Goal: Task Accomplishment & Management: Complete application form

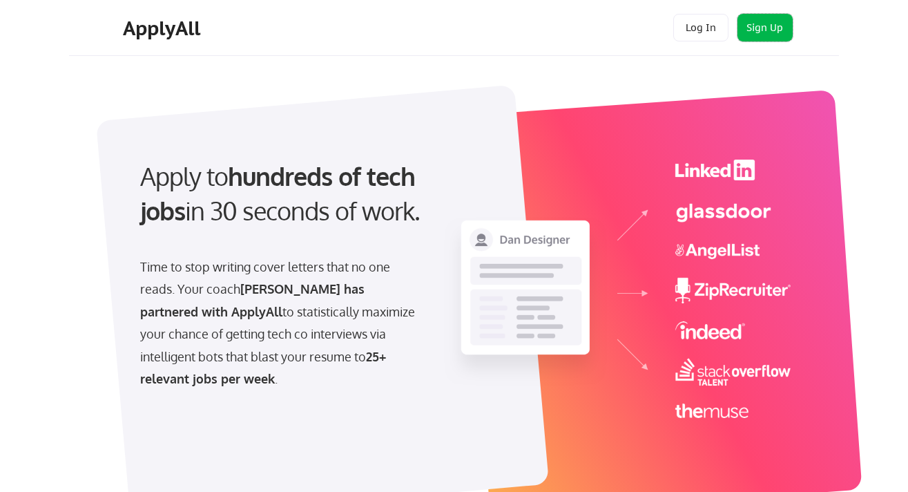
click at [776, 19] on button "Sign Up" at bounding box center [764, 28] width 55 height 28
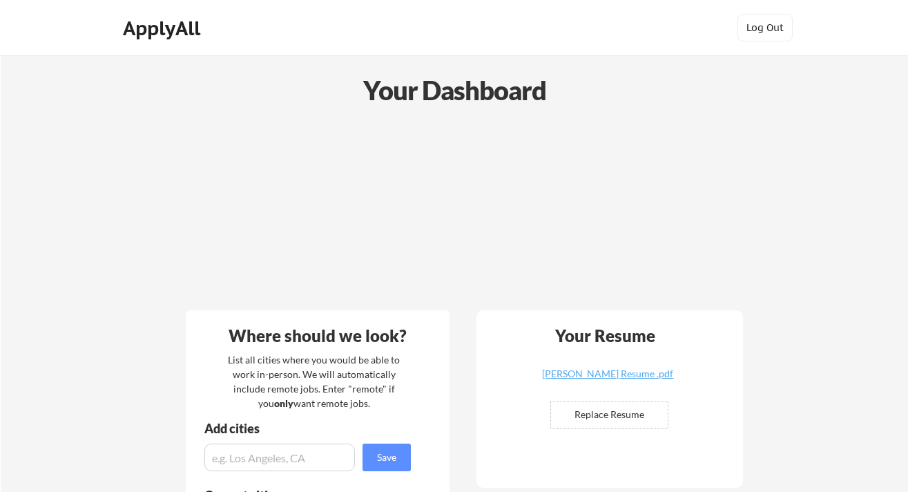
click at [610, 414] on input "file" at bounding box center [609, 415] width 117 height 26
type input "C:\fakepath\[PERSON_NAME] Olugbodi Resume.pdf"
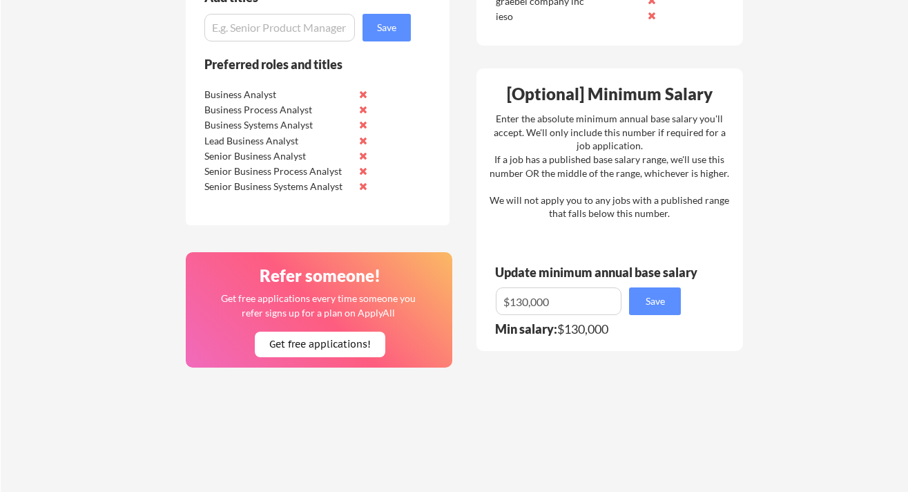
scroll to position [759, 0]
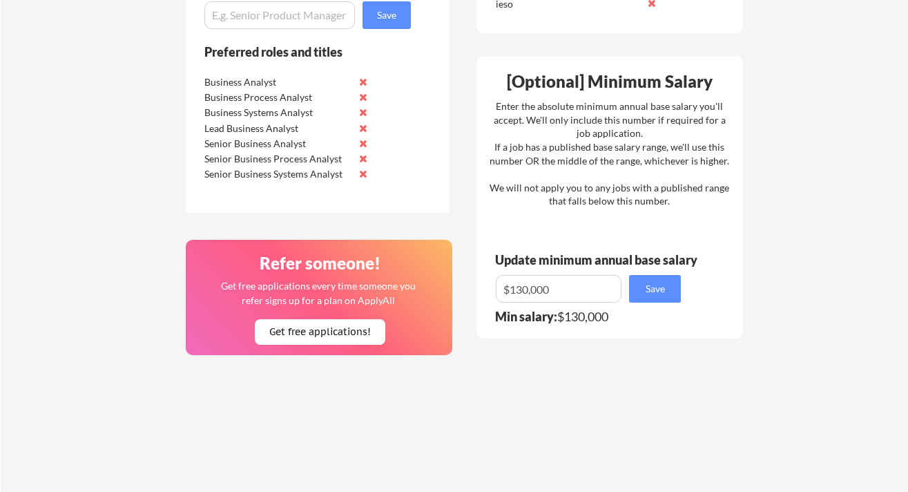
click at [523, 284] on input "input" at bounding box center [559, 289] width 126 height 28
type input "$120,000"
click at [683, 289] on div "Save" at bounding box center [593, 289] width 195 height 28
click at [667, 291] on button "Save" at bounding box center [655, 289] width 52 height 28
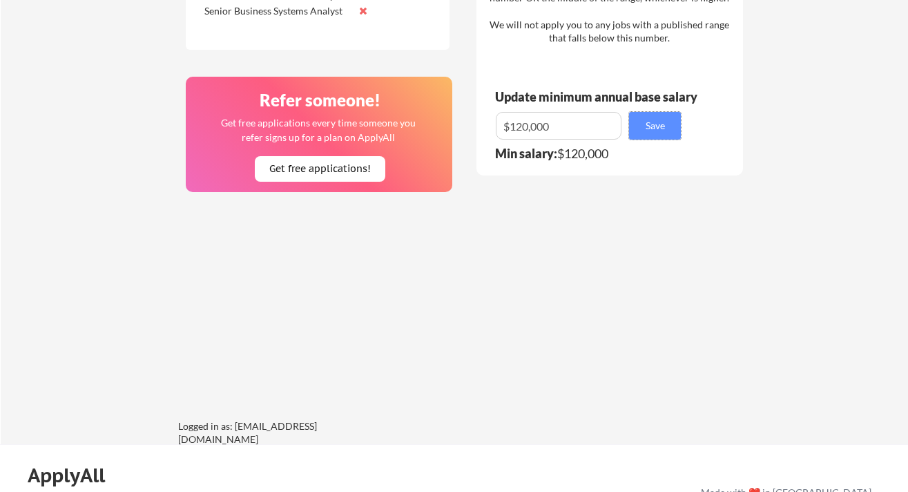
scroll to position [913, 0]
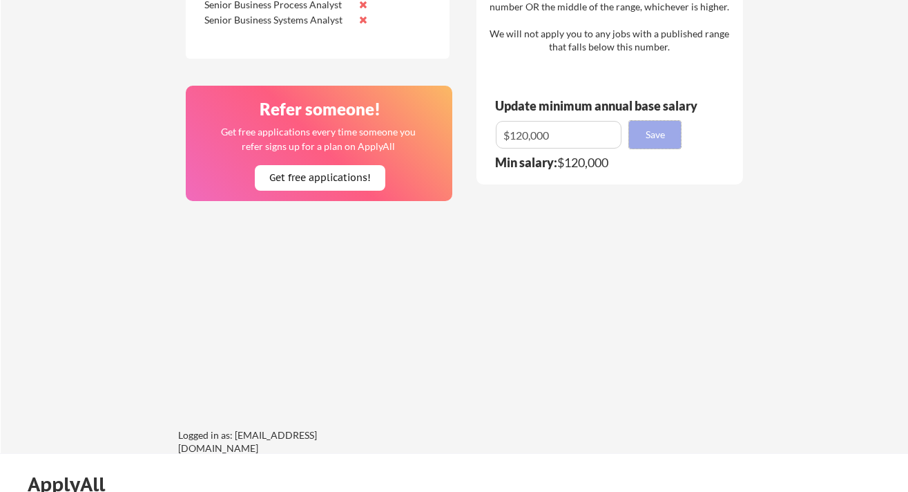
click at [665, 129] on button "Save" at bounding box center [655, 135] width 52 height 28
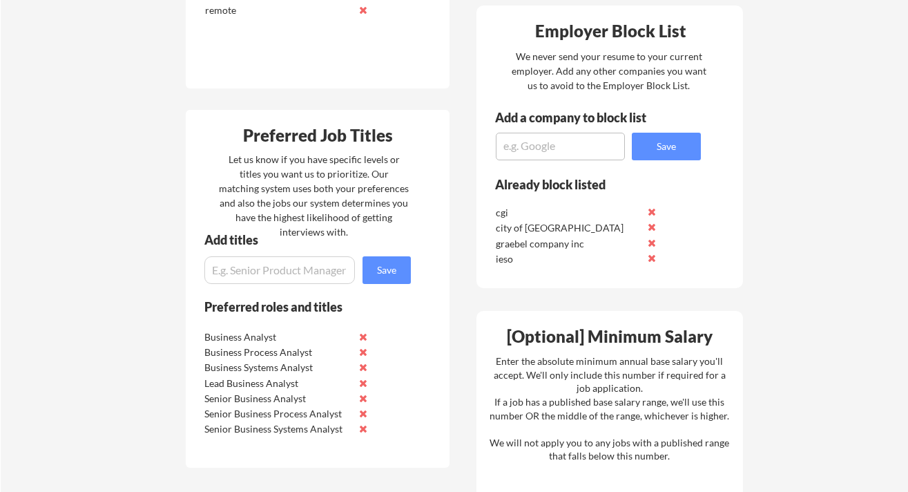
scroll to position [480, 0]
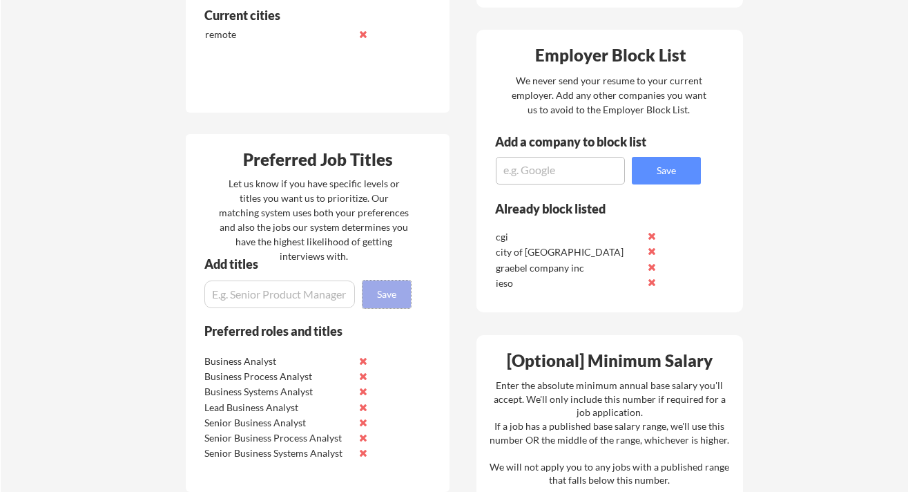
click at [388, 296] on button "Save" at bounding box center [386, 294] width 48 height 28
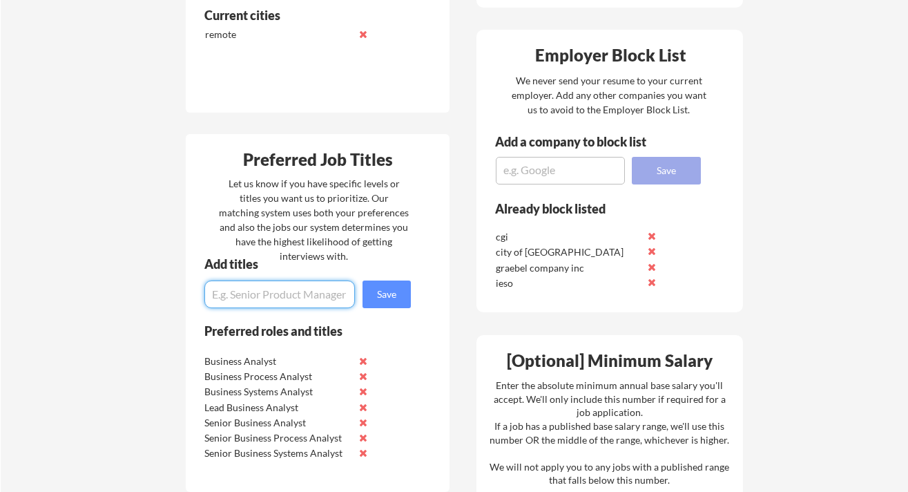
click at [690, 159] on button "Save" at bounding box center [666, 171] width 69 height 28
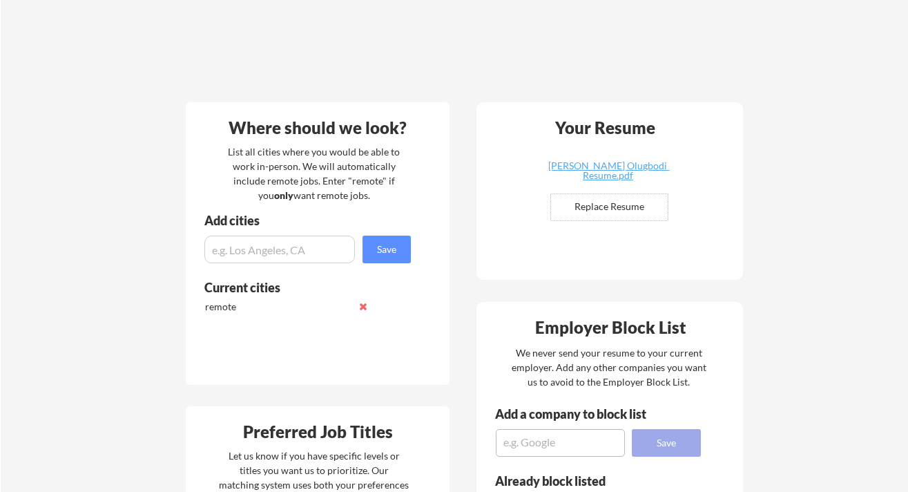
scroll to position [170, 0]
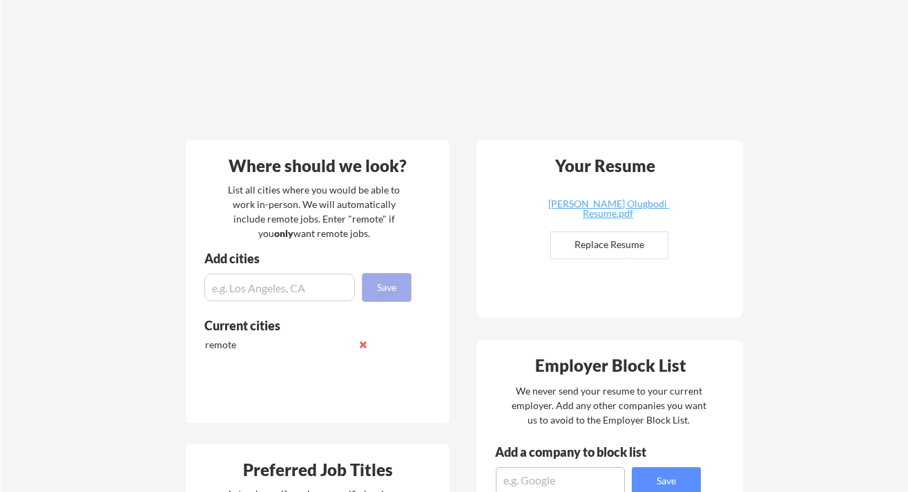
click at [397, 287] on button "Save" at bounding box center [386, 287] width 48 height 28
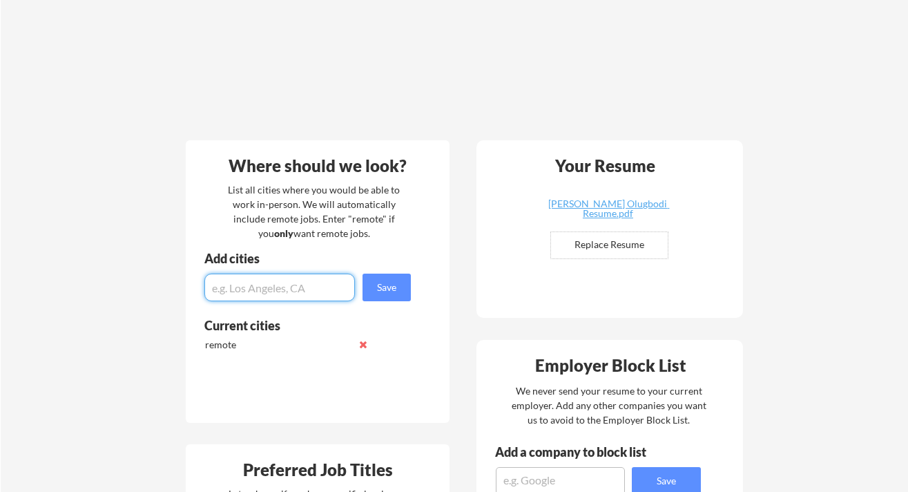
scroll to position [0, 0]
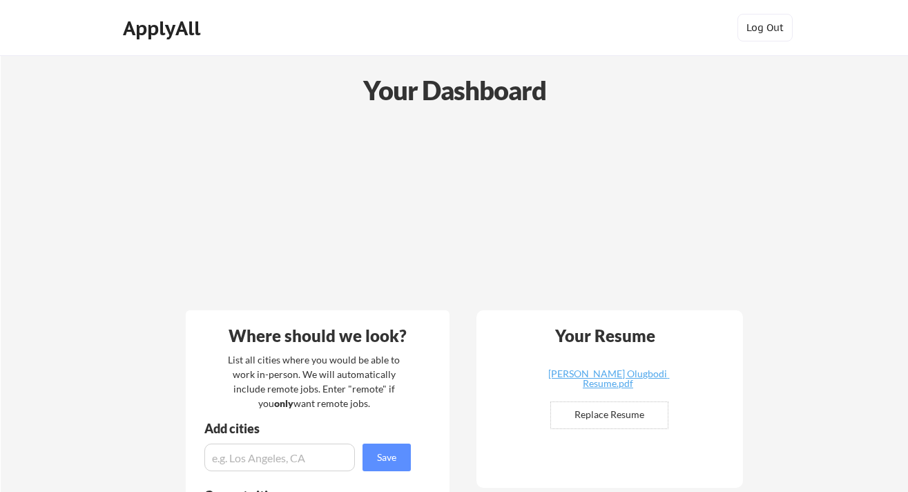
click at [478, 93] on div "Your Dashboard" at bounding box center [454, 89] width 906 height 39
click at [180, 28] on div "ApplyAll" at bounding box center [163, 28] width 81 height 23
click at [743, 35] on button "Log Out" at bounding box center [764, 28] width 55 height 28
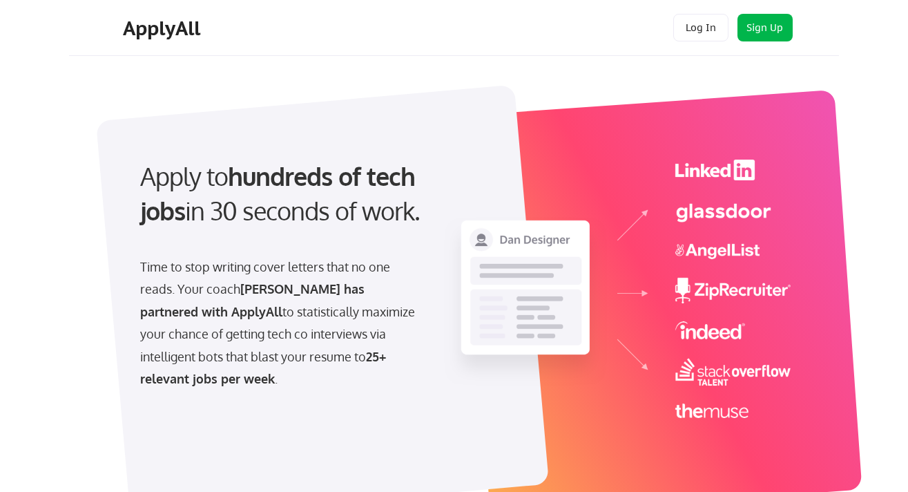
click at [773, 29] on button "Sign Up" at bounding box center [764, 28] width 55 height 28
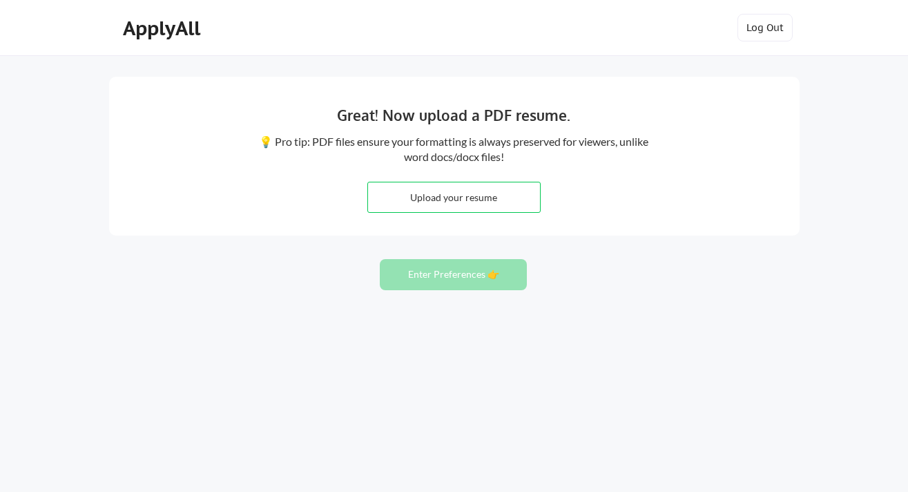
click at [455, 207] on input "file" at bounding box center [454, 197] width 172 height 30
click at [439, 198] on input "file" at bounding box center [454, 197] width 172 height 30
type input "C:\fakepath\Omolola Ajayi Olugbodi Resume.pdf"
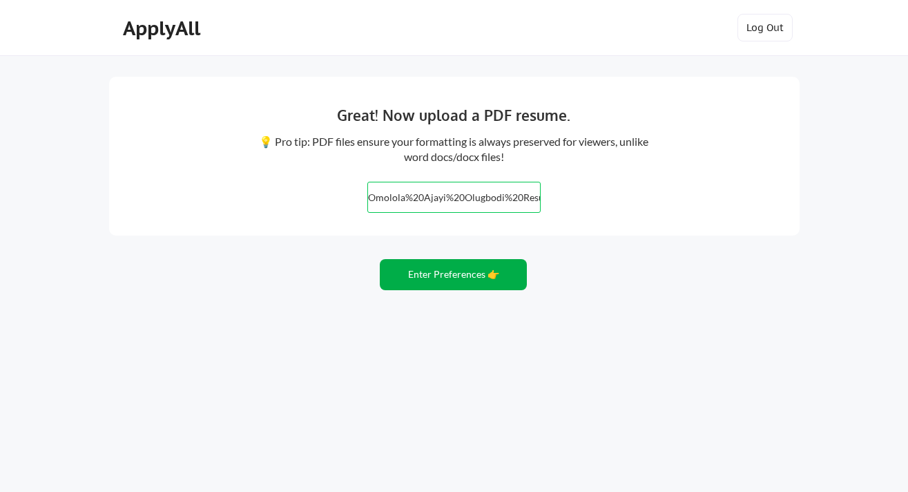
click at [464, 275] on button "Enter Preferences 👉" at bounding box center [453, 274] width 147 height 31
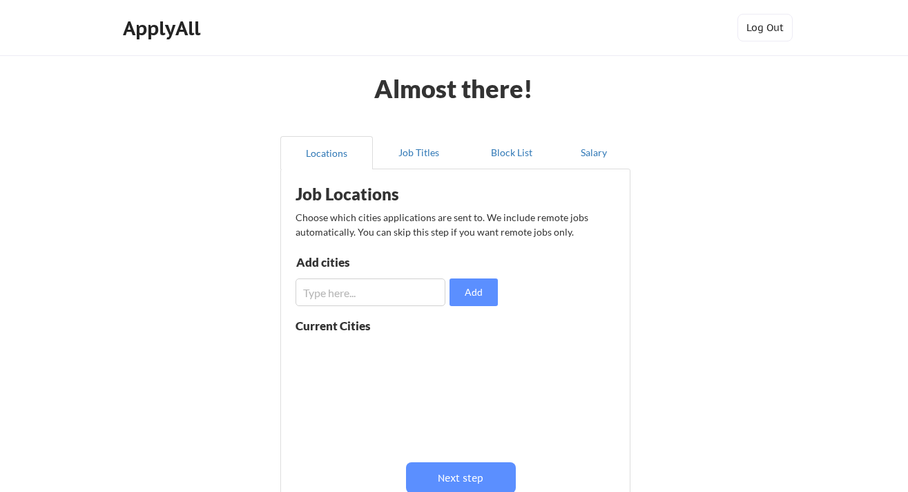
click at [389, 302] on input "input" at bounding box center [370, 292] width 150 height 28
type input "remote"
click at [468, 298] on button "Add" at bounding box center [473, 292] width 48 height 28
click at [370, 296] on input "input" at bounding box center [370, 292] width 150 height 28
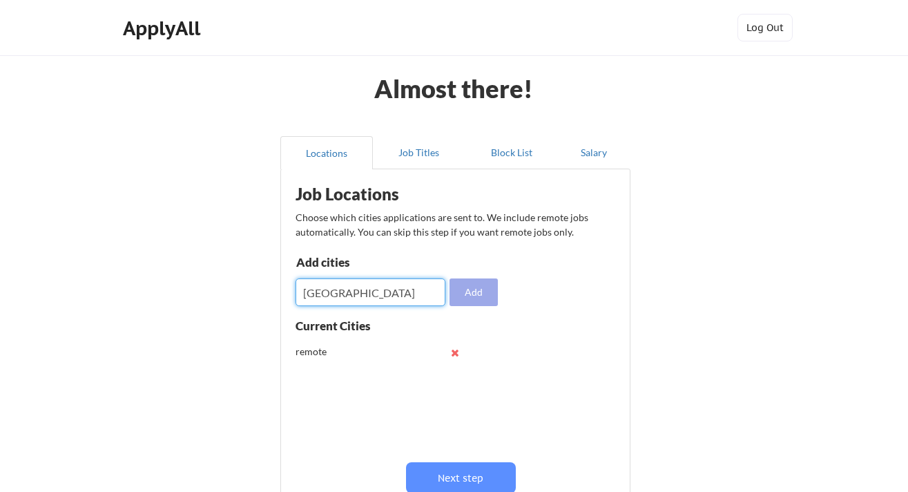
type input "[GEOGRAPHIC_DATA]"
click at [487, 282] on button "Add" at bounding box center [473, 292] width 48 height 28
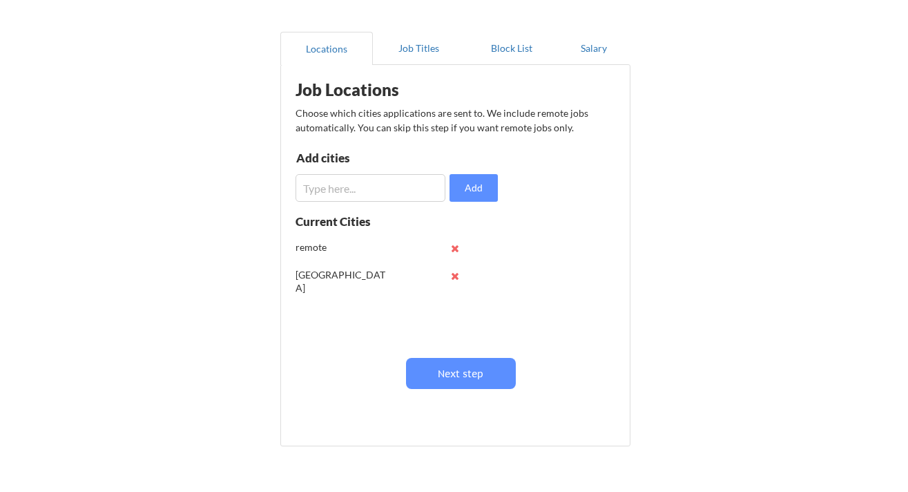
scroll to position [102, 0]
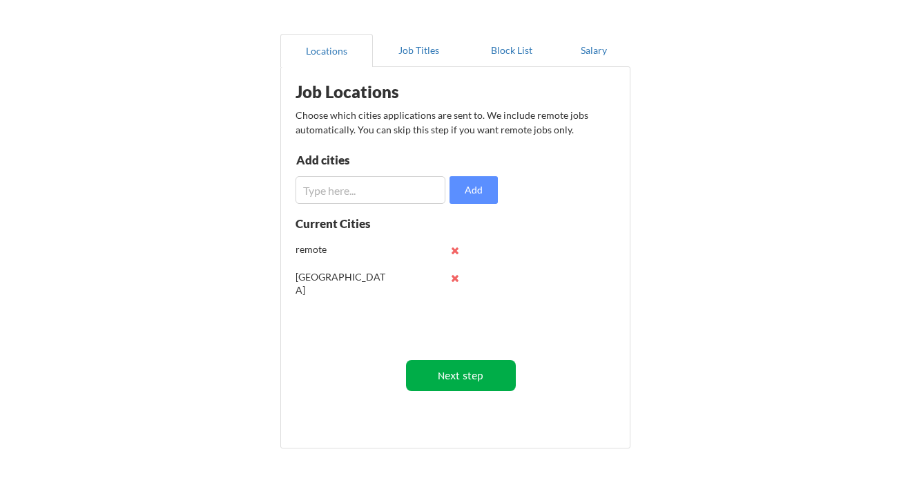
click at [449, 378] on button "Next step" at bounding box center [461, 375] width 110 height 31
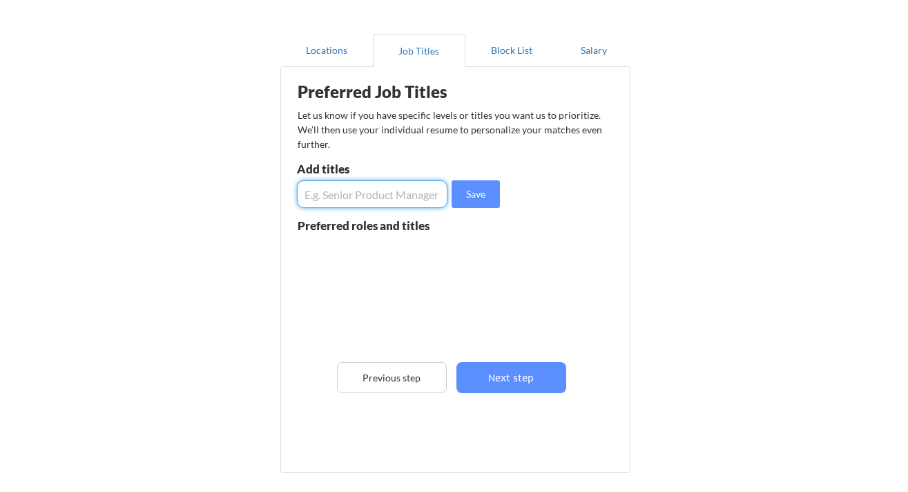
click at [409, 194] on input "input" at bounding box center [372, 194] width 151 height 28
type input "Business Analyst"
click at [480, 200] on button "Save" at bounding box center [476, 194] width 48 height 28
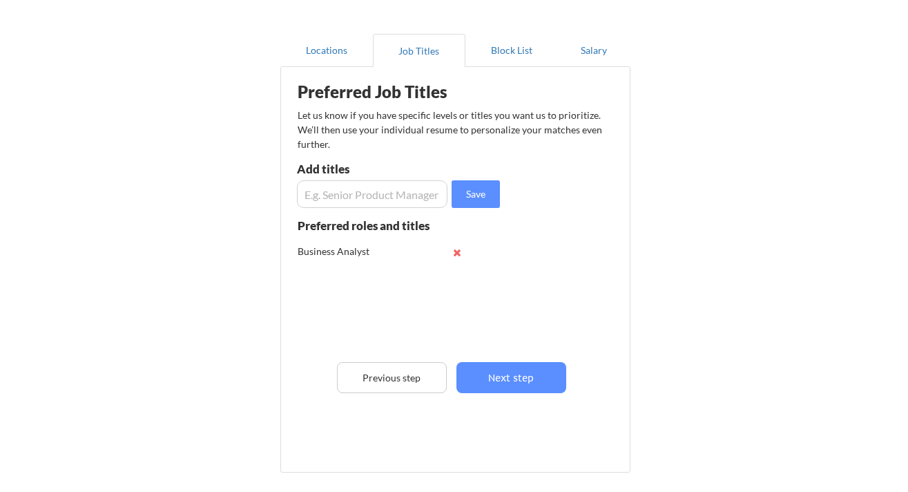
click at [371, 200] on input "input" at bounding box center [372, 194] width 151 height 28
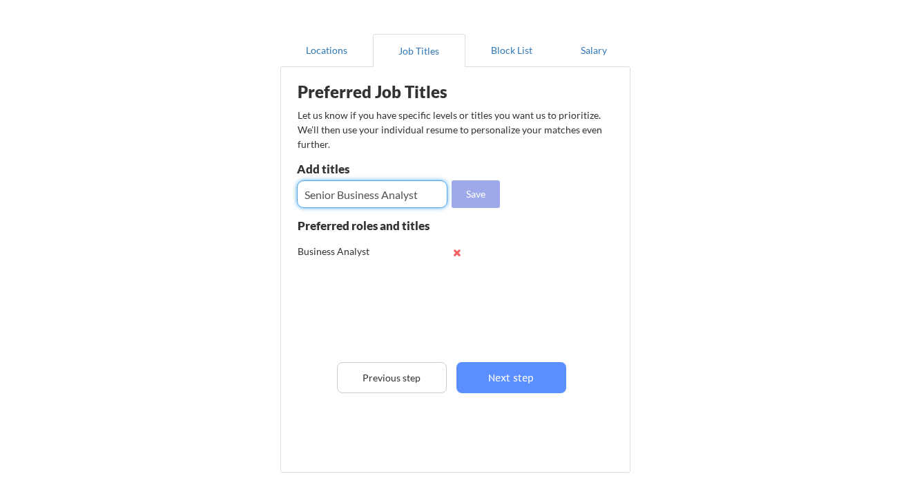
type input "Senior Business Analyst"
click at [476, 196] on button "Save" at bounding box center [476, 194] width 48 height 28
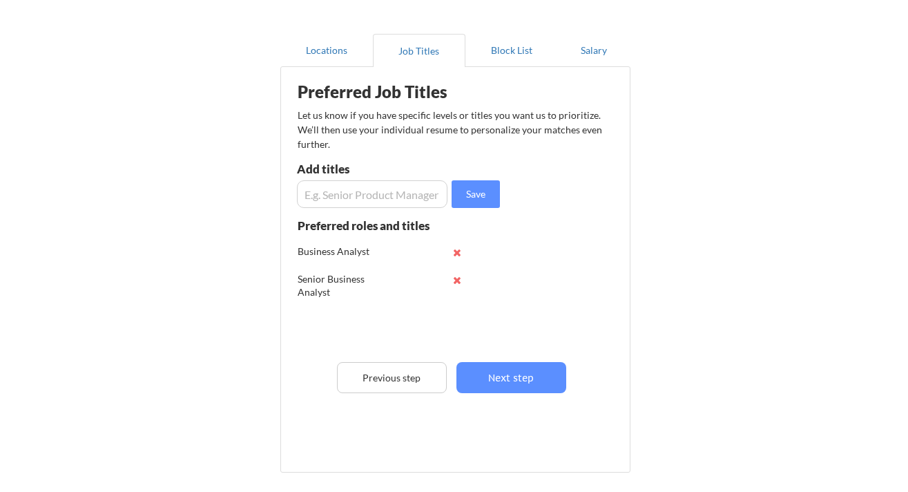
click at [371, 193] on input "input" at bounding box center [372, 194] width 151 height 28
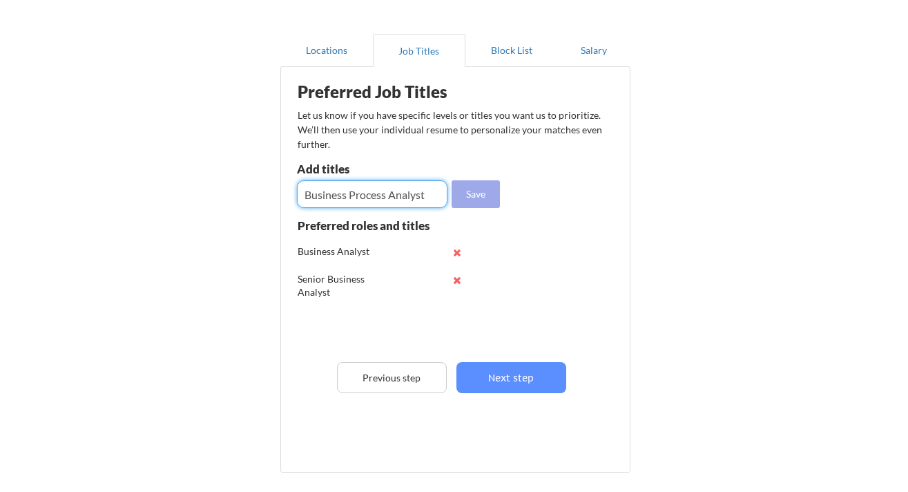
type input "Business Process Analyst"
click at [465, 188] on button "Save" at bounding box center [476, 194] width 48 height 28
click at [387, 200] on input "input" at bounding box center [372, 194] width 151 height 28
type input "Lead Business Analyst"
click at [453, 200] on button "Save" at bounding box center [476, 194] width 48 height 28
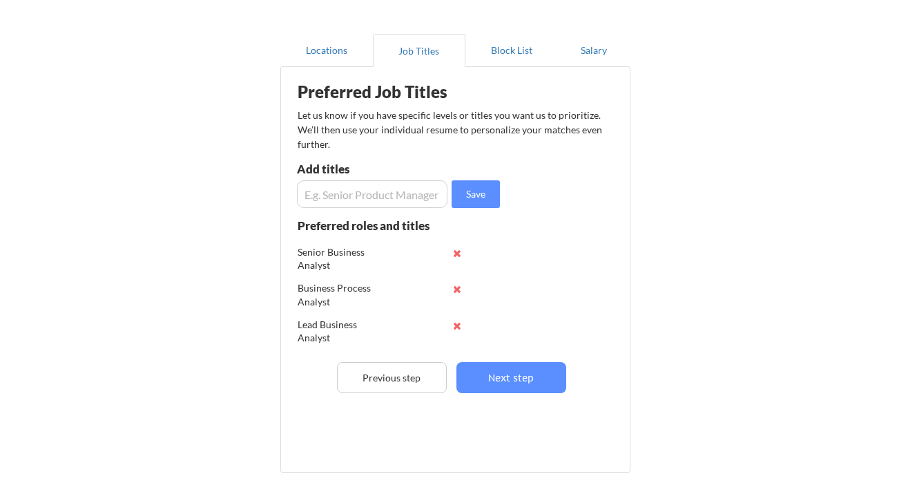
scroll to position [0, 0]
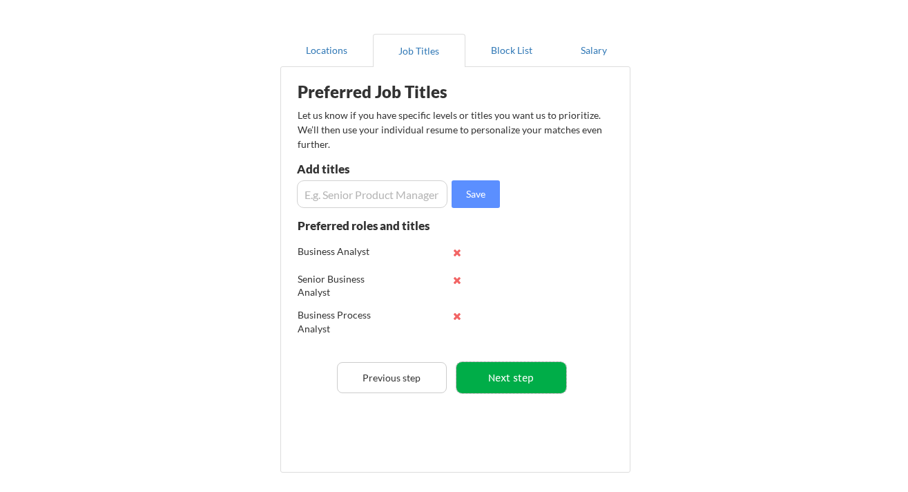
click at [501, 376] on button "Next step" at bounding box center [511, 377] width 110 height 31
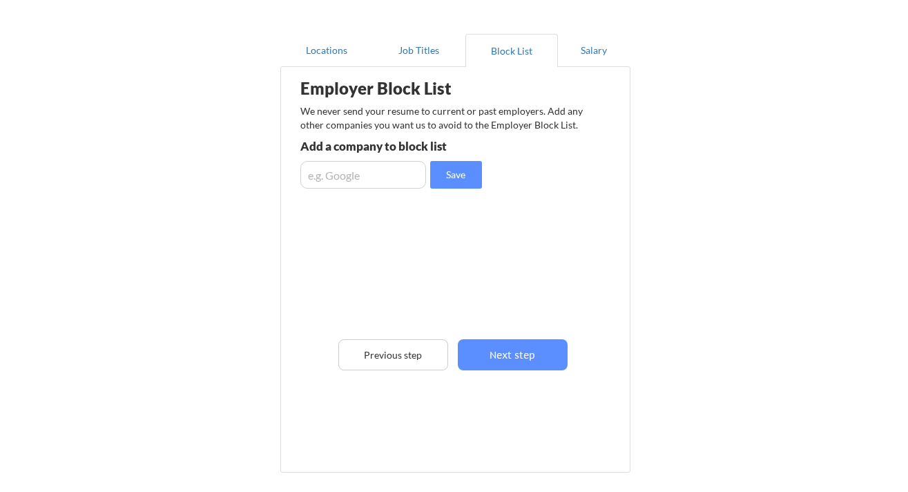
click at [374, 170] on input "input" at bounding box center [363, 175] width 126 height 28
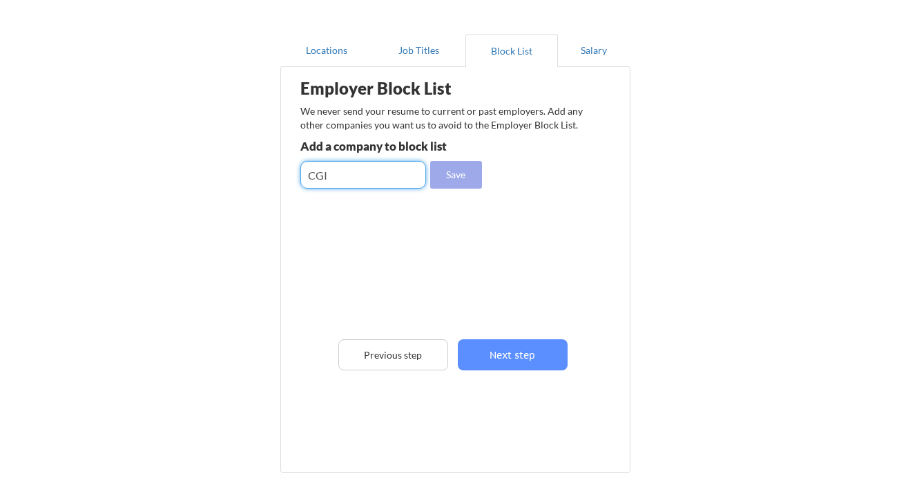
type input "CGI"
click at [447, 178] on button "Save" at bounding box center [456, 175] width 52 height 28
click at [362, 175] on input "input" at bounding box center [363, 175] width 126 height 28
type input "Graebel Companies Inc"
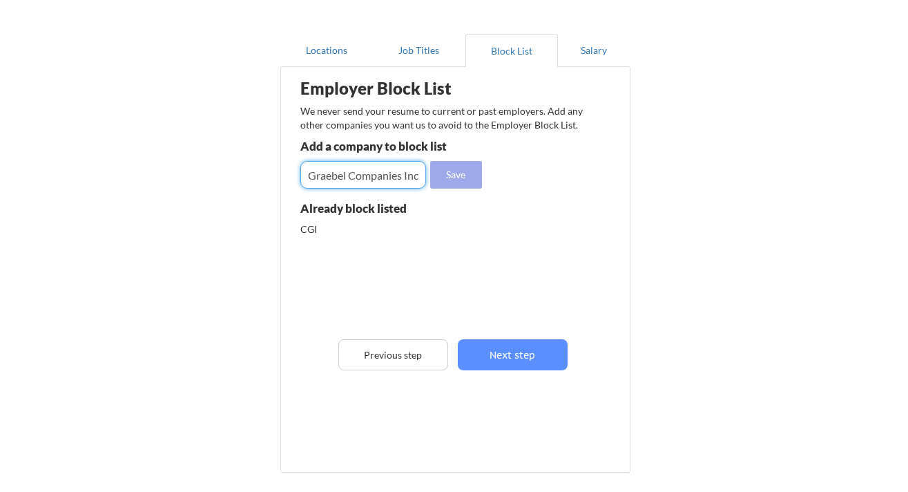
click at [460, 175] on button "Save" at bounding box center [456, 175] width 52 height 28
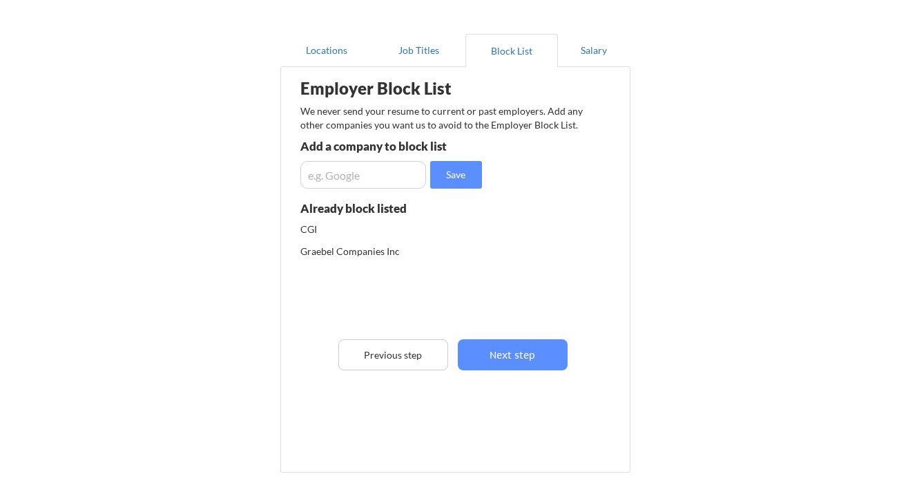
click at [407, 172] on input "input" at bounding box center [363, 175] width 126 height 28
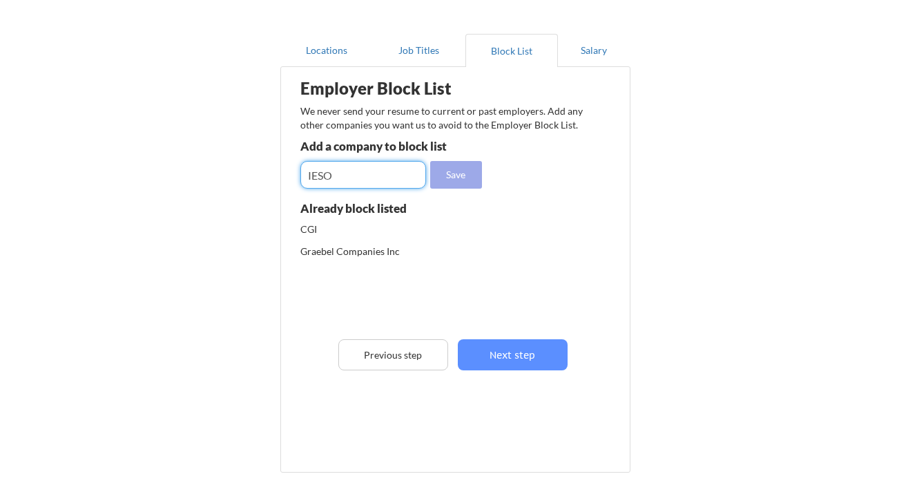
type input "IESO"
click at [479, 181] on button "Save" at bounding box center [456, 175] width 52 height 28
click at [391, 179] on input "input" at bounding box center [363, 175] width 126 height 28
type input "City of [GEOGRAPHIC_DATA]"
click at [463, 179] on button "Save" at bounding box center [456, 175] width 52 height 28
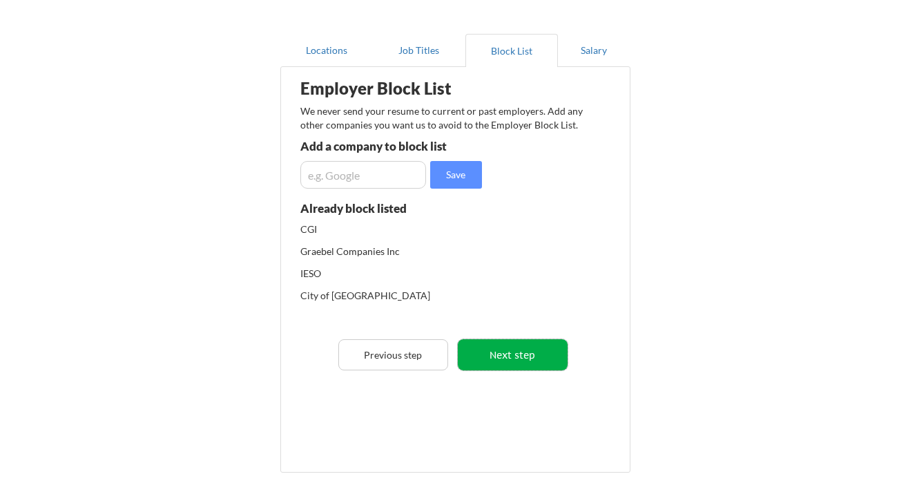
click at [509, 360] on button "Next step" at bounding box center [513, 354] width 110 height 31
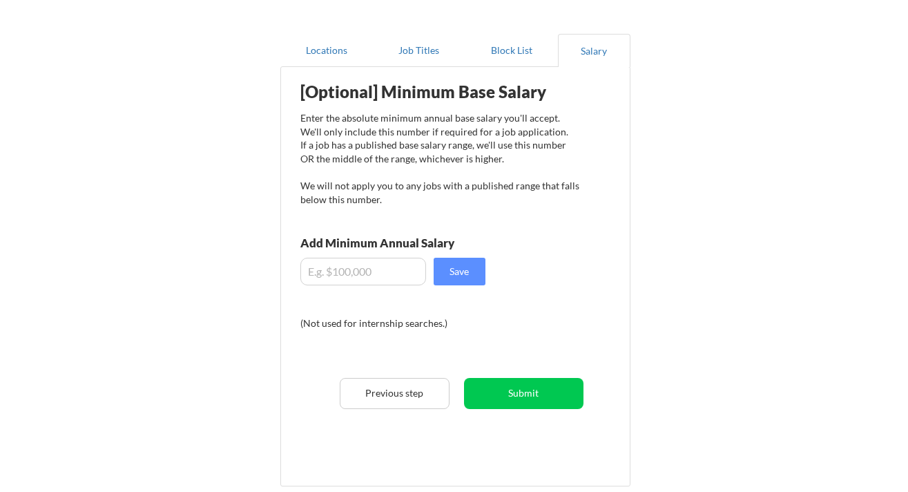
click at [381, 278] on input "input" at bounding box center [363, 272] width 126 height 28
type input "$125,000"
click at [489, 278] on div "[Optional] Minimum Base Salary Enter the absolute minimum annual base salary yo…" at bounding box center [458, 271] width 340 height 395
click at [463, 274] on button "Save" at bounding box center [460, 272] width 52 height 28
click at [523, 391] on button "Submit" at bounding box center [523, 393] width 119 height 31
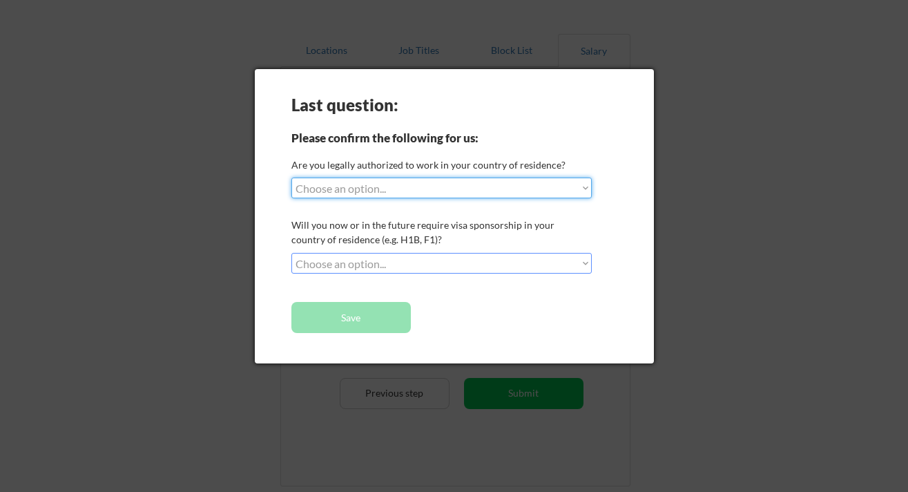
click at [576, 179] on select "Choose an option... Yes, I am a US Citizen Yes, I am a Canadian Citizen Yes, I …" at bounding box center [441, 187] width 300 height 21
select select ""yes__i_am_a_canadian_citizen""
click at [291, 177] on select "Choose an option... Yes, I am a US Citizen Yes, I am a Canadian Citizen Yes, I …" at bounding box center [441, 187] width 300 height 21
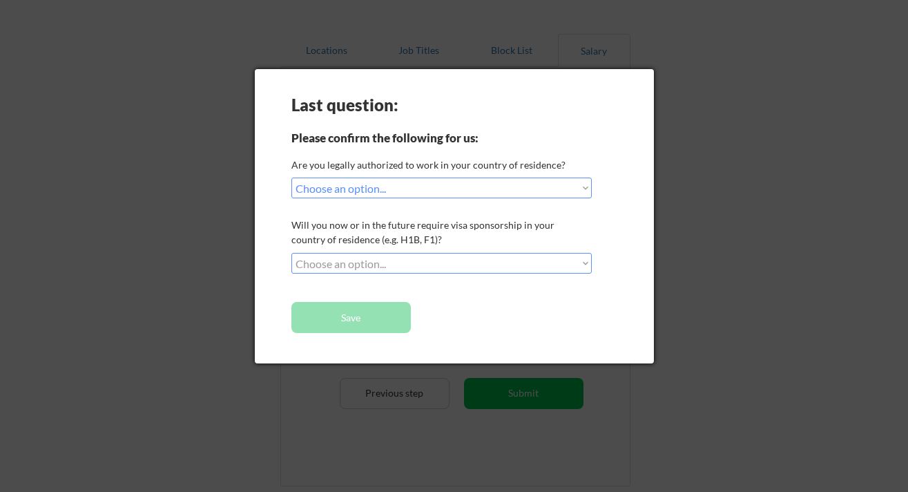
click at [512, 262] on select "Choose an option... No, I will not need sponsorship Yes, I will need sponsorship" at bounding box center [441, 263] width 300 height 21
select select ""no__i_will_not_need_sponsorship""
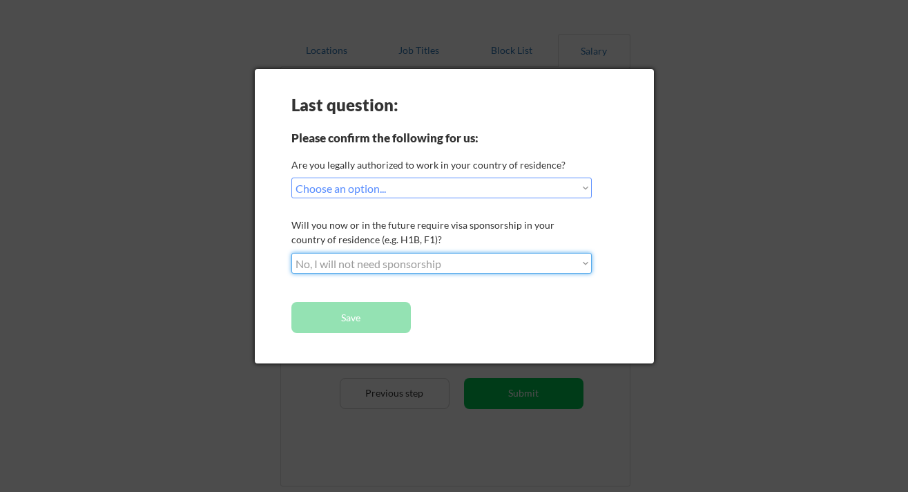
click at [291, 253] on select "Choose an option... No, I will not need sponsorship Yes, I will need sponsorship" at bounding box center [441, 263] width 300 height 21
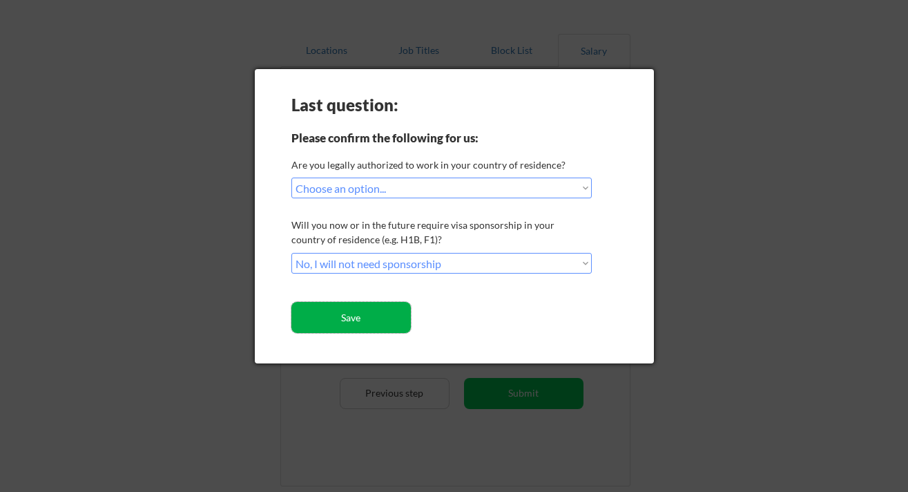
click at [406, 303] on button "Save" at bounding box center [350, 317] width 119 height 31
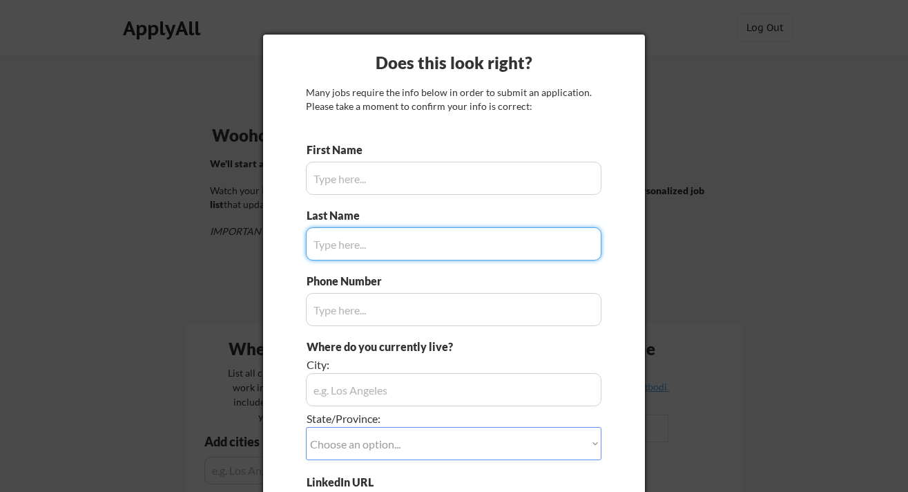
type input "Omolola"
type input "[PHONE_NUMBER]"
type input "[GEOGRAPHIC_DATA], [GEOGRAPHIC_DATA]"
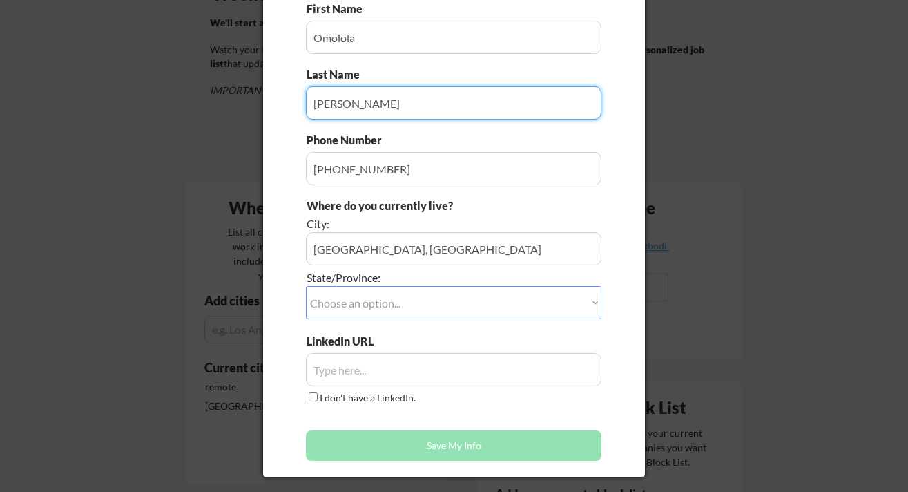
scroll to position [164, 0]
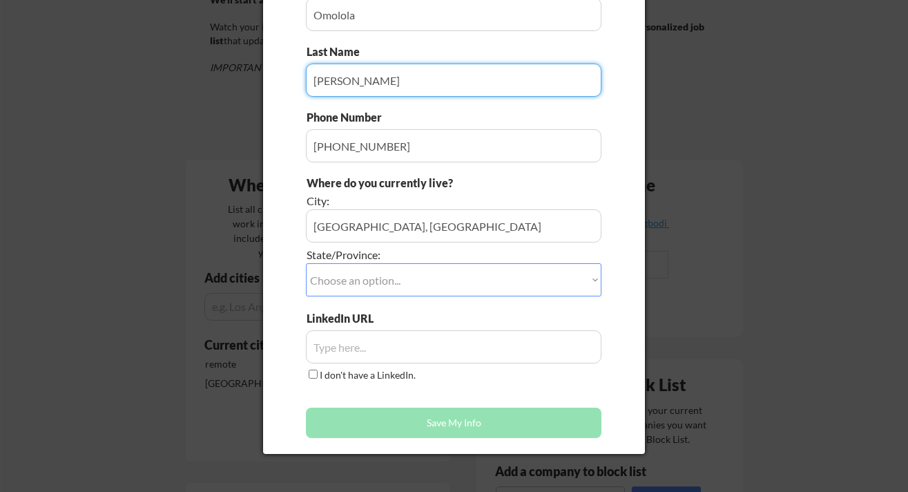
type input "[PERSON_NAME]"
click at [431, 277] on select "Choose an option... Other/Not Applicable [US_STATE] [US_STATE] [GEOGRAPHIC_DATA…" at bounding box center [453, 279] width 295 height 33
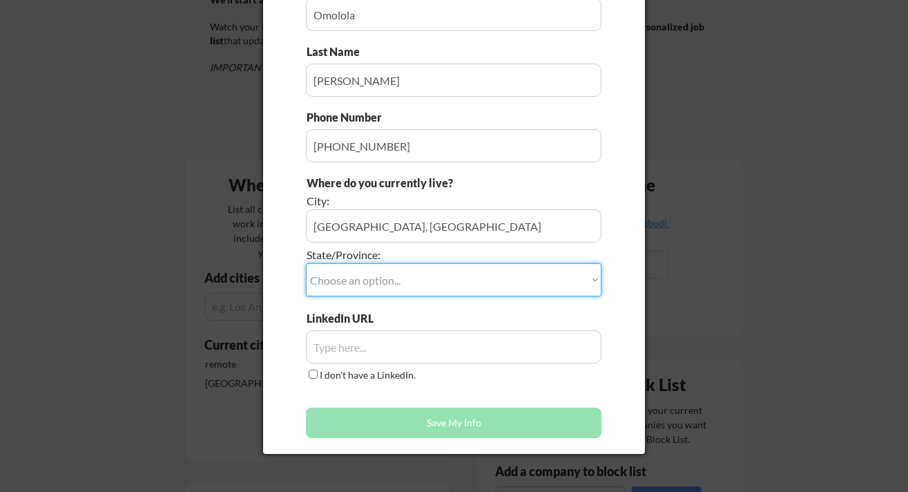
select select ""[GEOGRAPHIC_DATA]""
click at [306, 263] on select "Choose an option... Other/Not Applicable [US_STATE] [US_STATE] [GEOGRAPHIC_DATA…" at bounding box center [453, 279] width 295 height 33
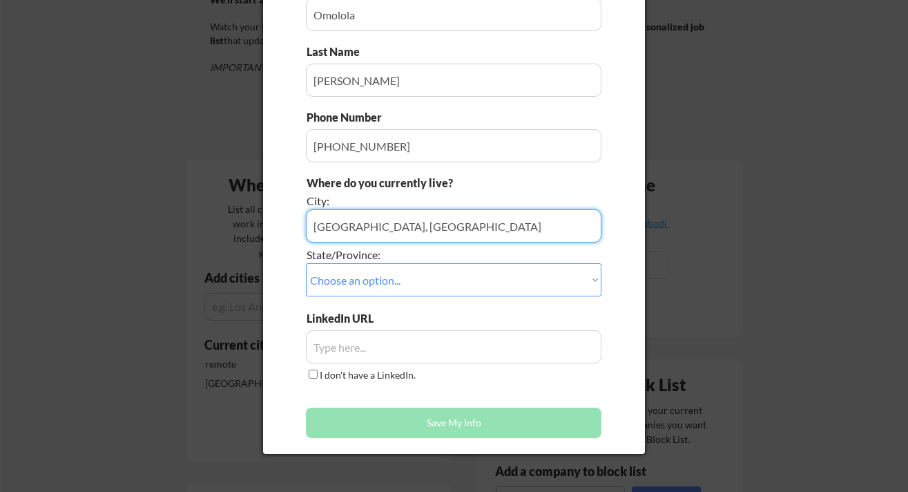
click at [416, 225] on input "input" at bounding box center [453, 225] width 295 height 33
drag, startPoint x: 357, startPoint y: 228, endPoint x: 581, endPoint y: 203, distance: 225.1
click at [549, 222] on input "input" at bounding box center [453, 225] width 295 height 33
type input "[GEOGRAPHIC_DATA]"
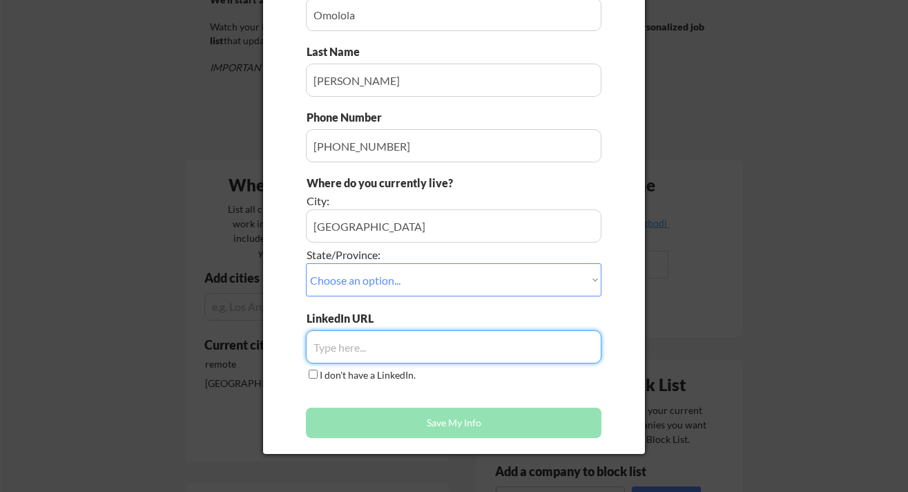
click at [352, 347] on input "input" at bounding box center [453, 346] width 295 height 33
paste input "[DOMAIN_NAME][URL]"
type input "[DOMAIN_NAME][URL]"
click at [473, 382] on div "LinkedIn URL I don't have a LinkedIn." at bounding box center [453, 347] width 295 height 72
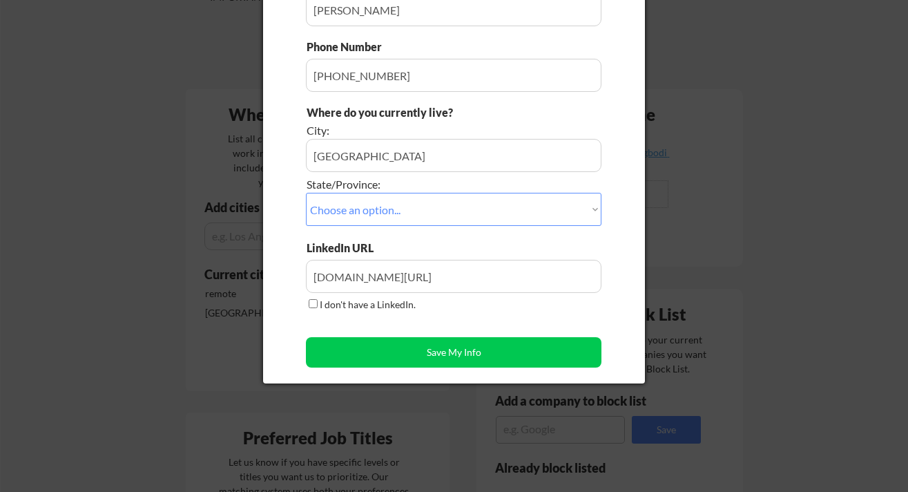
scroll to position [302, 0]
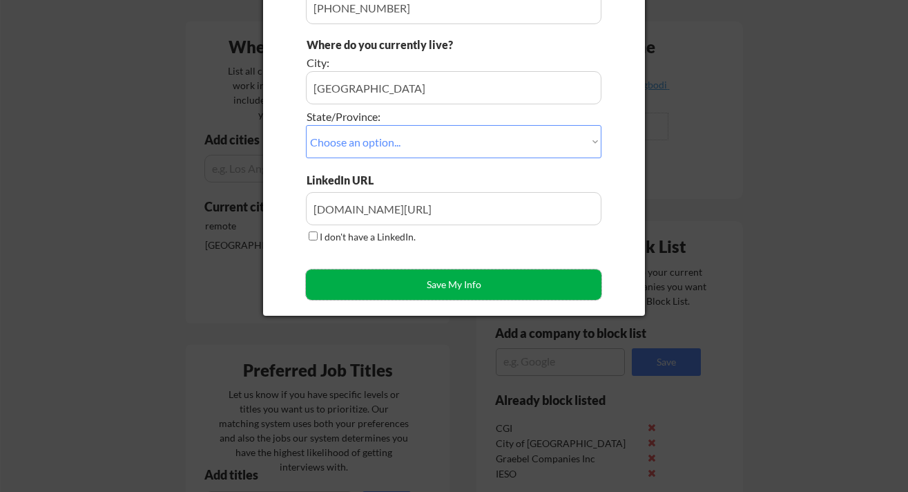
click at [467, 276] on button "Save My Info" at bounding box center [453, 284] width 295 height 30
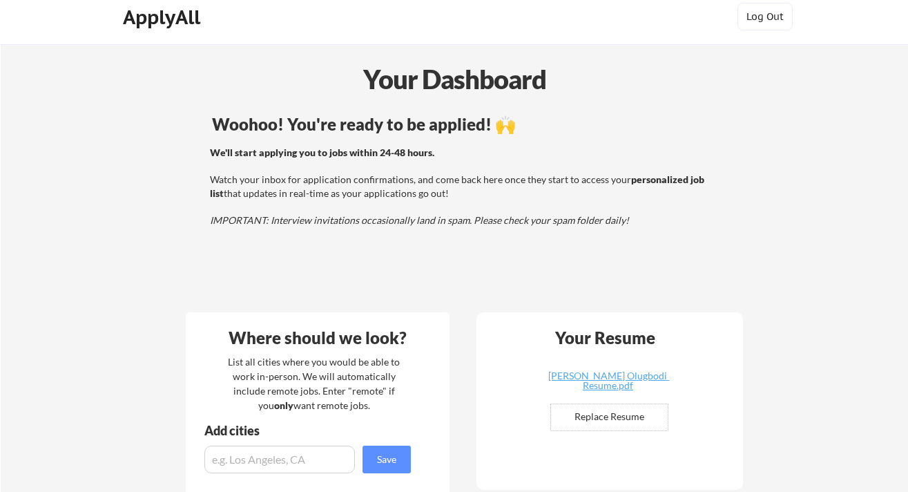
scroll to position [3, 0]
